Goal: Task Accomplishment & Management: Manage account settings

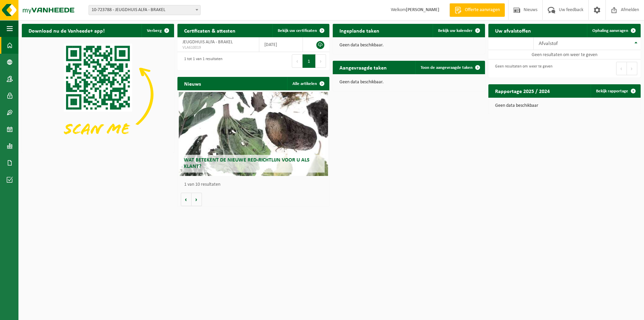
click at [316, 151] on div "Download nu de Vanheede+ app! Verberg Certificaten & attesten Bekijk uw certifi…" at bounding box center [331, 114] width 623 height 189
click at [125, 7] on span "10-723788 - JEUGDHUIS ALFA - BRAKEL" at bounding box center [144, 9] width 111 height 9
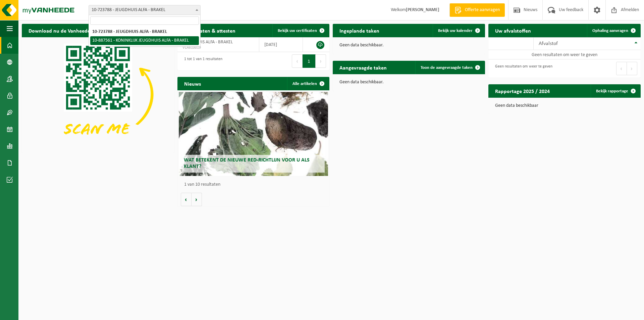
select select "113717"
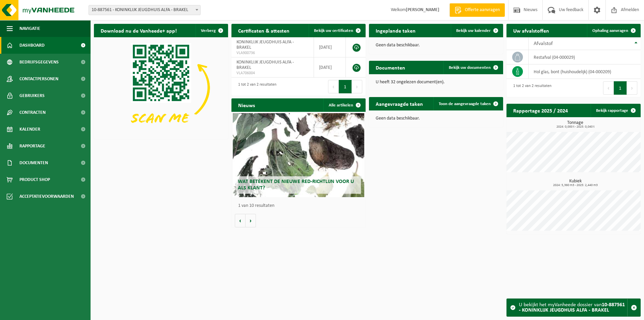
click at [162, 178] on div "Download nu de Vanheede+ app! Verberg Certificaten & attesten Bekijk uw certifi…" at bounding box center [367, 128] width 550 height 217
click at [626, 87] on button "1" at bounding box center [620, 87] width 13 height 13
click at [628, 87] on button "Volgende" at bounding box center [632, 87] width 10 height 13
click at [631, 86] on button "Volgende" at bounding box center [632, 87] width 10 height 13
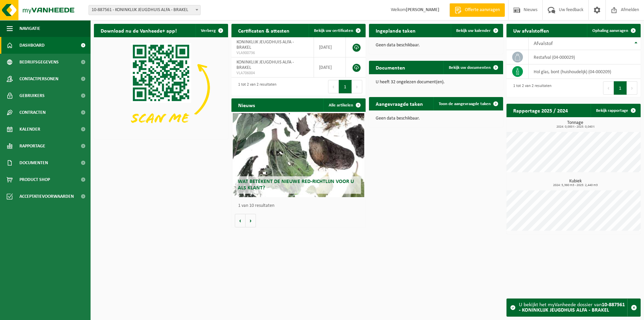
click at [631, 86] on button "Volgende" at bounding box center [632, 87] width 10 height 13
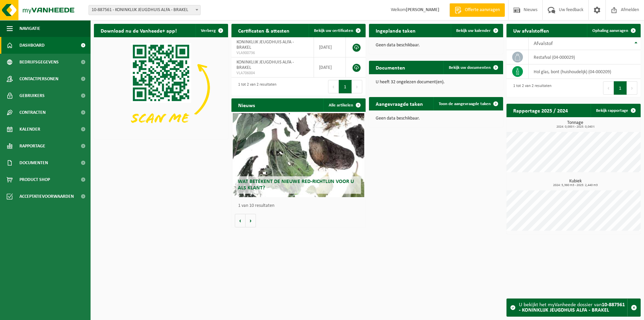
click at [631, 86] on button "Volgende" at bounding box center [632, 87] width 10 height 13
click at [175, 169] on div "Download nu de Vanheede+ app! Verberg Certificaten & attesten Bekijk uw certifi…" at bounding box center [367, 128] width 550 height 217
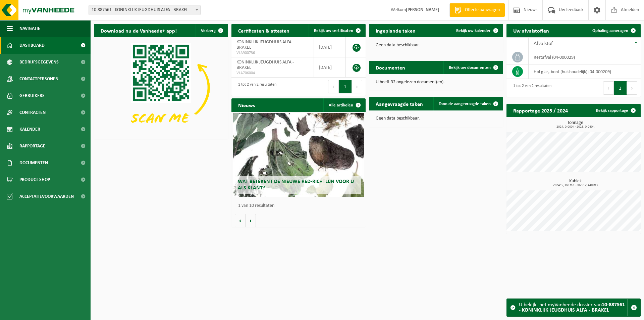
click at [572, 304] on div "U bekijkt het myVanheede dossier van 10-887561 - KONINKLIJK JEUGDHUIS ALFA - BR…" at bounding box center [573, 307] width 108 height 17
click at [22, 112] on span "Contracten" at bounding box center [32, 112] width 26 height 17
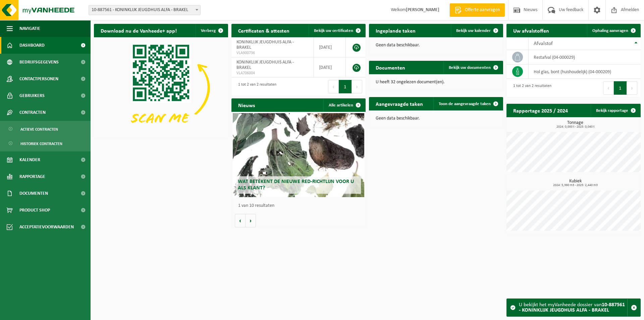
click at [27, 130] on span "Actieve contracten" at bounding box center [39, 129] width 38 height 13
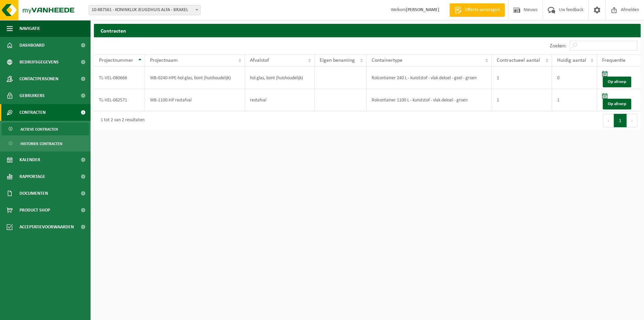
click at [220, 191] on html "Vestiging: 10-723788 - JEUGDHUIS ALFA - BRAKEL 10-887561 - KONINKLIJK JEUGDHUIS…" at bounding box center [322, 160] width 644 height 320
click at [520, 78] on td "1" at bounding box center [522, 78] width 60 height 22
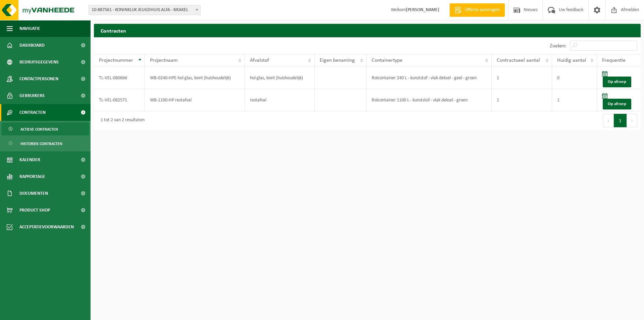
click at [458, 44] on div "Zoeken:" at bounding box center [505, 45] width 274 height 17
click at [273, 176] on html "Vestiging: 10-723788 - JEUGDHUIS ALFA - BRAKEL 10-887561 - KONINKLIJK JEUGDHUIS…" at bounding box center [322, 160] width 644 height 320
drag, startPoint x: 229, startPoint y: 166, endPoint x: 230, endPoint y: 158, distance: 8.1
click at [229, 165] on html "Vestiging: 10-723788 - JEUGDHUIS ALFA - BRAKEL 10-887561 - KONINKLIJK JEUGDHUIS…" at bounding box center [322, 160] width 644 height 320
click at [224, 197] on html "Vestiging: 10-723788 - JEUGDHUIS ALFA - BRAKEL 10-887561 - KONINKLIJK JEUGDHUIS…" at bounding box center [322, 160] width 644 height 320
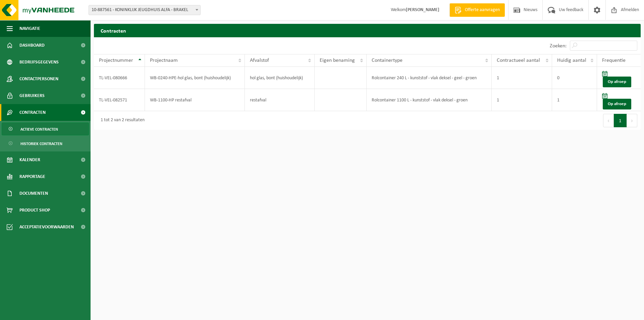
click at [134, 6] on span "10-887561 - KONINKLIJK JEUGDHUIS ALFA - BRAKEL" at bounding box center [144, 9] width 111 height 9
click at [143, 10] on span "10-887561 - KONINKLIJK JEUGDHUIS ALFA - BRAKEL" at bounding box center [144, 9] width 111 height 9
click at [309, 7] on div "Vestiging: 10-723788 - JEUGDHUIS ALFA - BRAKEL 10-887561 - KONINKLIJK JEUGDHUIS…" at bounding box center [322, 10] width 644 height 20
click at [43, 46] on span "Dashboard" at bounding box center [31, 45] width 25 height 17
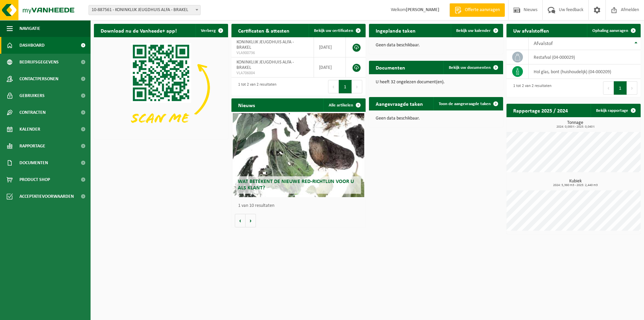
click at [33, 93] on span "Gebruikers" at bounding box center [31, 95] width 25 height 17
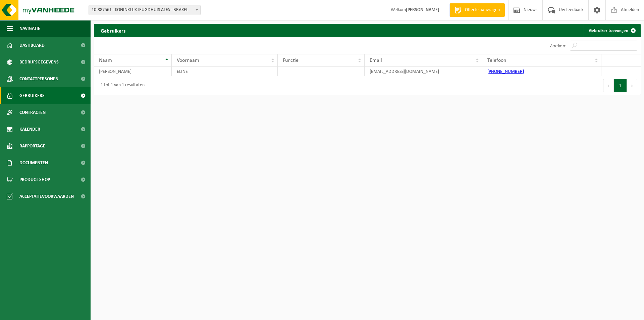
click at [611, 34] on link "Gebruiker toevoegen" at bounding box center [612, 30] width 56 height 13
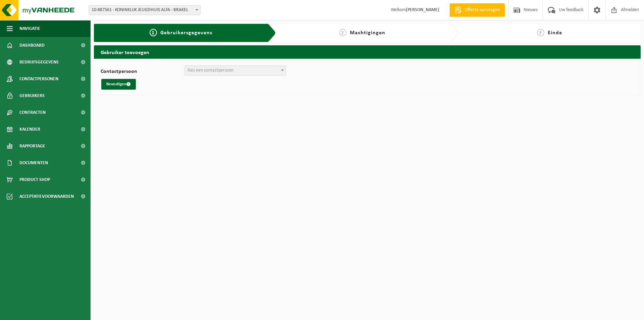
click at [202, 72] on span "Kies een contactpersoon" at bounding box center [211, 70] width 46 height 5
drag, startPoint x: 154, startPoint y: 104, endPoint x: 150, endPoint y: 102, distance: 4.2
click at [153, 104] on html "Vestiging: 10-723788 - JEUGDHUIS ALFA - BRAKEL 10-887561 - KONINKLIJK JEUGDHUIS…" at bounding box center [322, 160] width 644 height 320
click at [116, 83] on button "Bevestigen" at bounding box center [118, 84] width 35 height 11
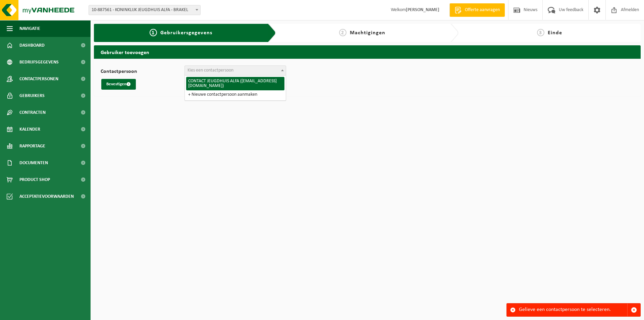
click at [251, 66] on span "Kies een contactpersoon" at bounding box center [235, 70] width 101 height 9
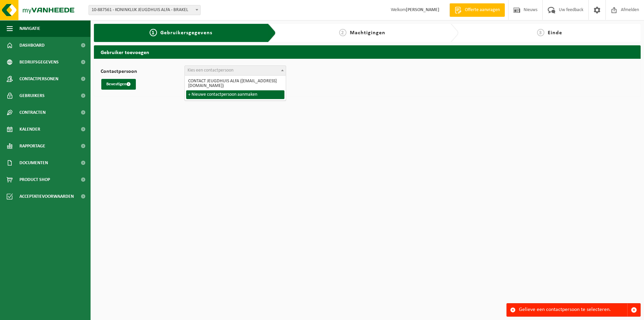
select select "0"
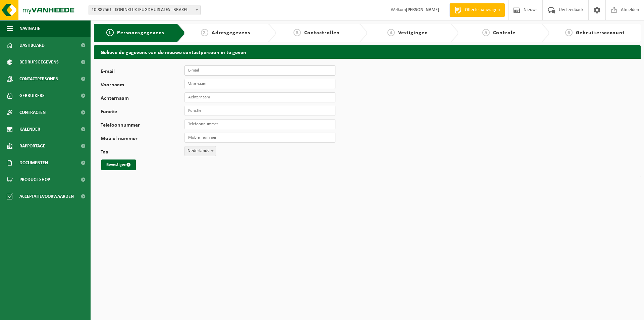
click at [217, 73] on input "E-mail" at bounding box center [260, 70] width 151 height 10
type input "Bram@jhalfa.be"
type input "Bram"
type input "Voet"
type input "Penningmeester"
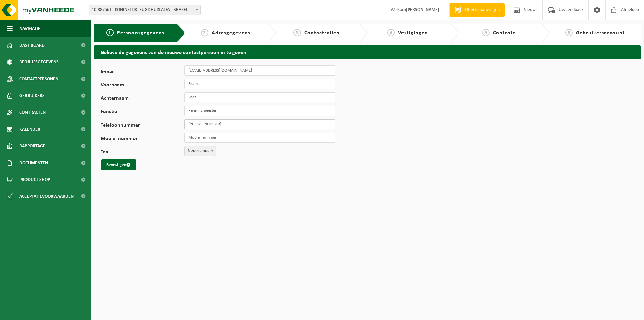
type input "+32 471 27 20 22"
click at [243, 158] on div "E-mail Bram@jhalfa.be Voornaam Bram Achternaam Voet Functie Penningmeester Tele…" at bounding box center [210, 117] width 218 height 105
drag, startPoint x: 226, startPoint y: 118, endPoint x: 227, endPoint y: 122, distance: 3.8
click at [227, 122] on div "E-mail Bram@jhalfa.be Voornaam Bram Achternaam Voet Functie Penningmeester Tele…" at bounding box center [210, 117] width 218 height 105
drag, startPoint x: 227, startPoint y: 124, endPoint x: 149, endPoint y: 124, distance: 78.2
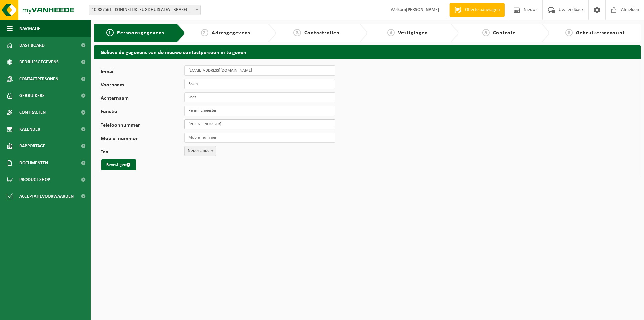
click at [148, 124] on div "Telefoonnummer +32 471 27 20 22" at bounding box center [222, 124] width 242 height 10
click at [216, 139] on input "Mobiel nummer" at bounding box center [260, 138] width 151 height 10
paste input "+32 471 27 20 22"
type input "+32 471 27 20 22"
click at [208, 147] on span "Nederlands" at bounding box center [200, 150] width 31 height 9
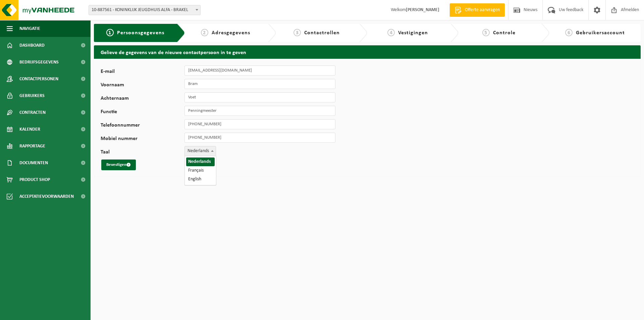
click at [208, 147] on span "Nederlands" at bounding box center [200, 150] width 31 height 9
click at [113, 162] on button "Bevestigen" at bounding box center [118, 164] width 35 height 11
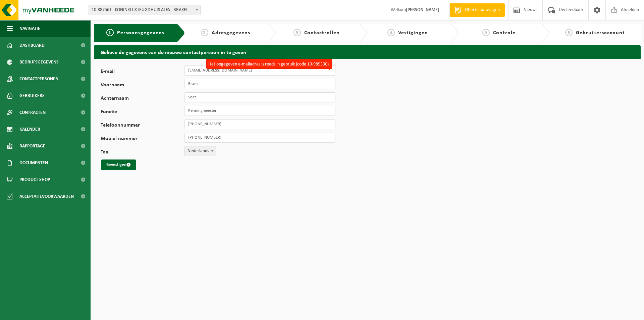
click at [147, 156] on div "E-mail [EMAIL_ADDRESS][DOMAIN_NAME] Het opgegeven e-mailadres is reeds in gebru…" at bounding box center [210, 117] width 218 height 105
click at [227, 33] on span "Adresgegevens" at bounding box center [231, 32] width 39 height 5
click at [53, 76] on span "Contactpersonen" at bounding box center [38, 78] width 39 height 17
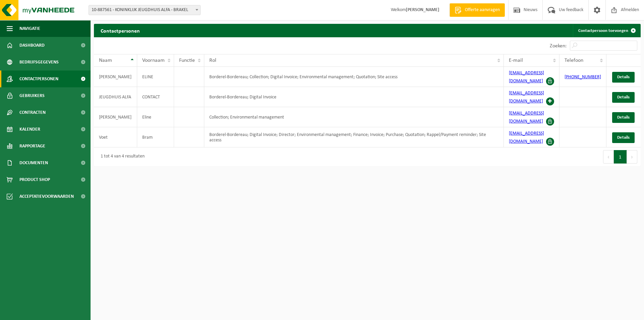
click at [49, 90] on link "Gebruikers" at bounding box center [45, 95] width 91 height 17
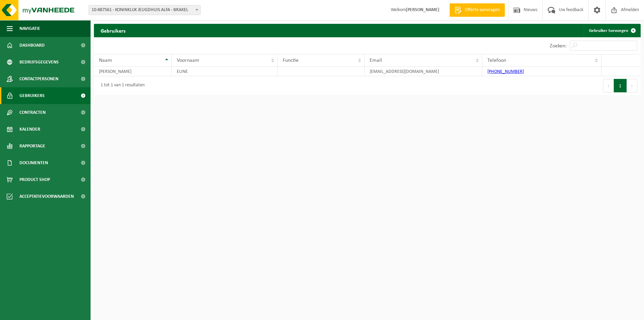
click at [36, 64] on span "Bedrijfsgegevens" at bounding box center [38, 62] width 39 height 17
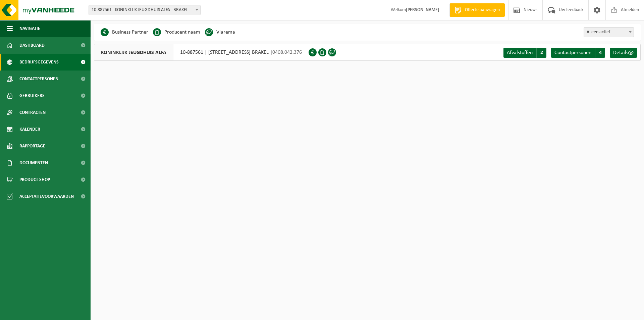
click at [138, 9] on span "10-887561 - KONINKLIJK JEUGDHUIS ALFA - BRAKEL" at bounding box center [144, 9] width 111 height 9
click at [528, 51] on span "Afvalstoffen" at bounding box center [520, 52] width 26 height 5
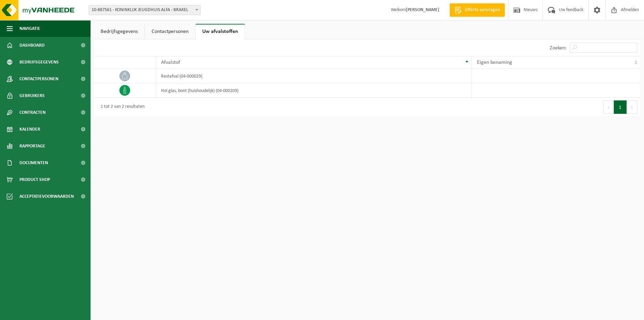
click at [327, 71] on td "restafval (04-000029)" at bounding box center [314, 76] width 316 height 14
click at [156, 79] on td "restafval (04-000029)" at bounding box center [314, 76] width 316 height 14
click at [130, 76] on span at bounding box center [124, 75] width 11 height 11
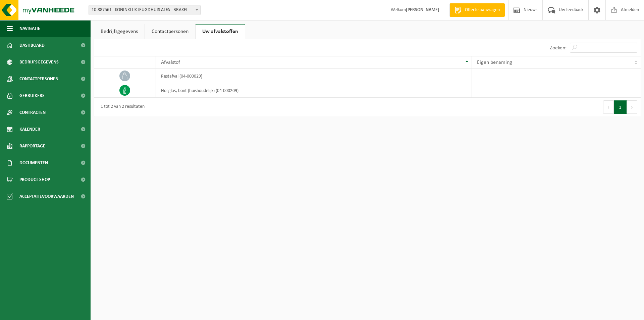
click at [123, 75] on icon at bounding box center [124, 75] width 5 height 7
drag, startPoint x: 123, startPoint y: 75, endPoint x: 175, endPoint y: 24, distance: 72.1
click at [175, 24] on link "Contactpersonen" at bounding box center [170, 31] width 50 height 15
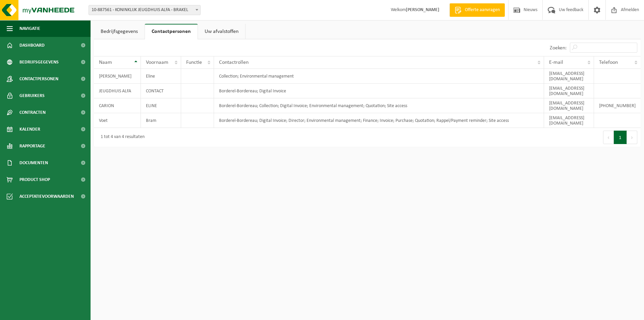
click at [164, 113] on td "Bram" at bounding box center [161, 120] width 40 height 15
click at [532, 113] on td "Borderel-Bordereau; Digital Invoice; Director; Environmental management; Financ…" at bounding box center [379, 120] width 331 height 15
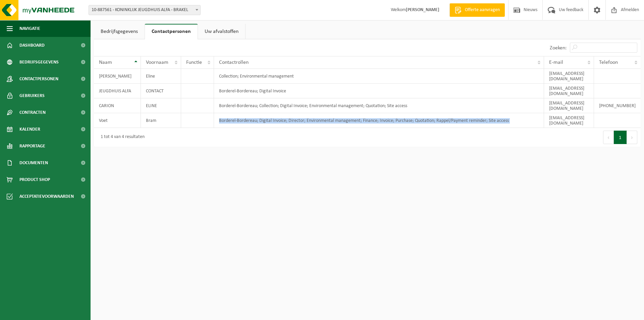
click at [532, 113] on td "Borderel-Bordereau; Digital Invoice; Director; Environmental management; Financ…" at bounding box center [379, 120] width 331 height 15
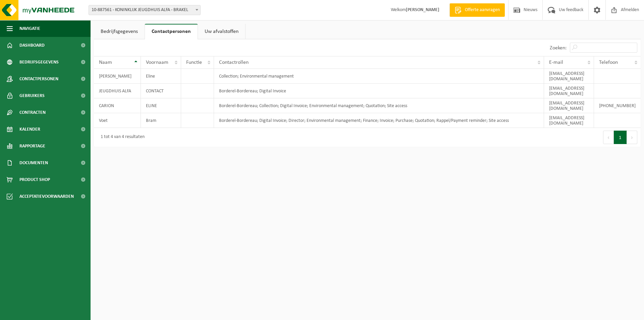
click at [532, 113] on td "Borderel-Bordereau; Digital Invoice; Director; Environmental management; Financ…" at bounding box center [379, 120] width 331 height 15
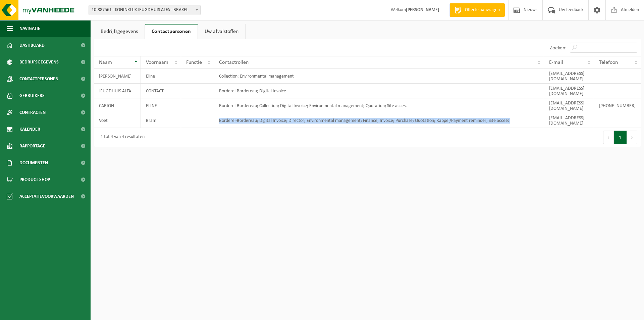
click at [532, 113] on td "Borderel-Bordereau; Digital Invoice; Director; Environmental management; Financ…" at bounding box center [379, 120] width 331 height 15
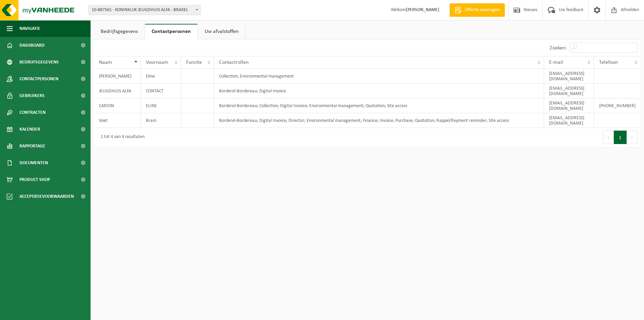
click at [532, 113] on td "Borderel-Bordereau; Digital Invoice; Director; Environmental management; Financ…" at bounding box center [379, 120] width 331 height 15
click at [531, 113] on td "Borderel-Bordereau; Digital Invoice; Director; Environmental management; Financ…" at bounding box center [379, 120] width 331 height 15
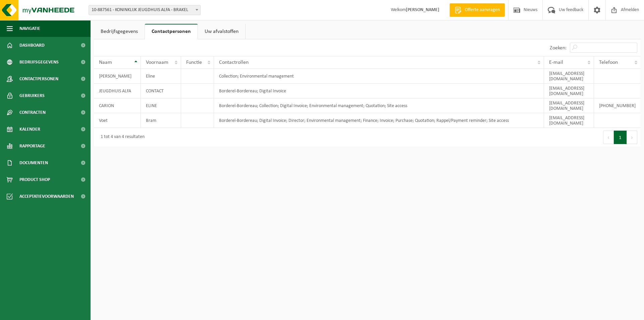
click at [531, 113] on td "Borderel-Bordereau; Digital Invoice; Director; Environmental management; Financ…" at bounding box center [379, 120] width 331 height 15
click at [638, 128] on div "Eerste Vorige 1 Volgende Laatste" at bounding box center [505, 137] width 274 height 19
click at [612, 113] on td at bounding box center [617, 120] width 47 height 15
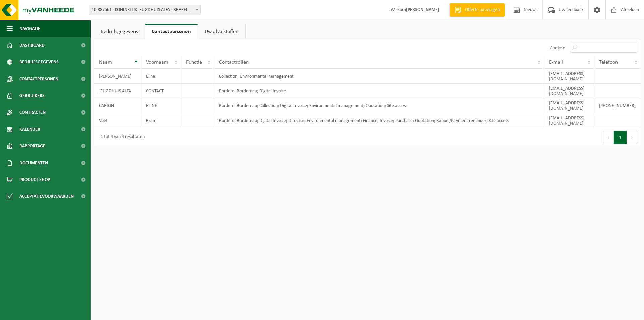
click at [612, 113] on td at bounding box center [617, 120] width 47 height 15
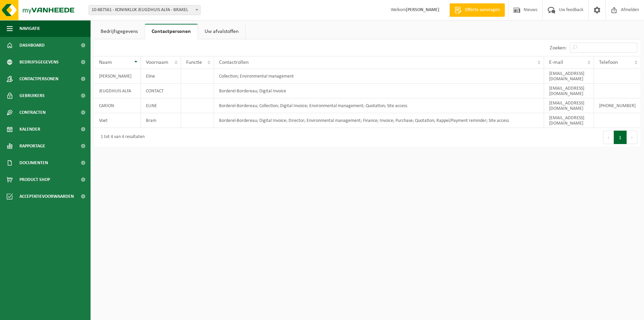
click at [477, 167] on html "Vestiging: 10-723788 - JEUGDHUIS ALFA - BRAKEL 10-887561 - KONINKLIJK JEUGDHUIS…" at bounding box center [322, 160] width 644 height 320
click at [618, 13] on span at bounding box center [614, 10] width 10 height 20
